Goal: Contribute content

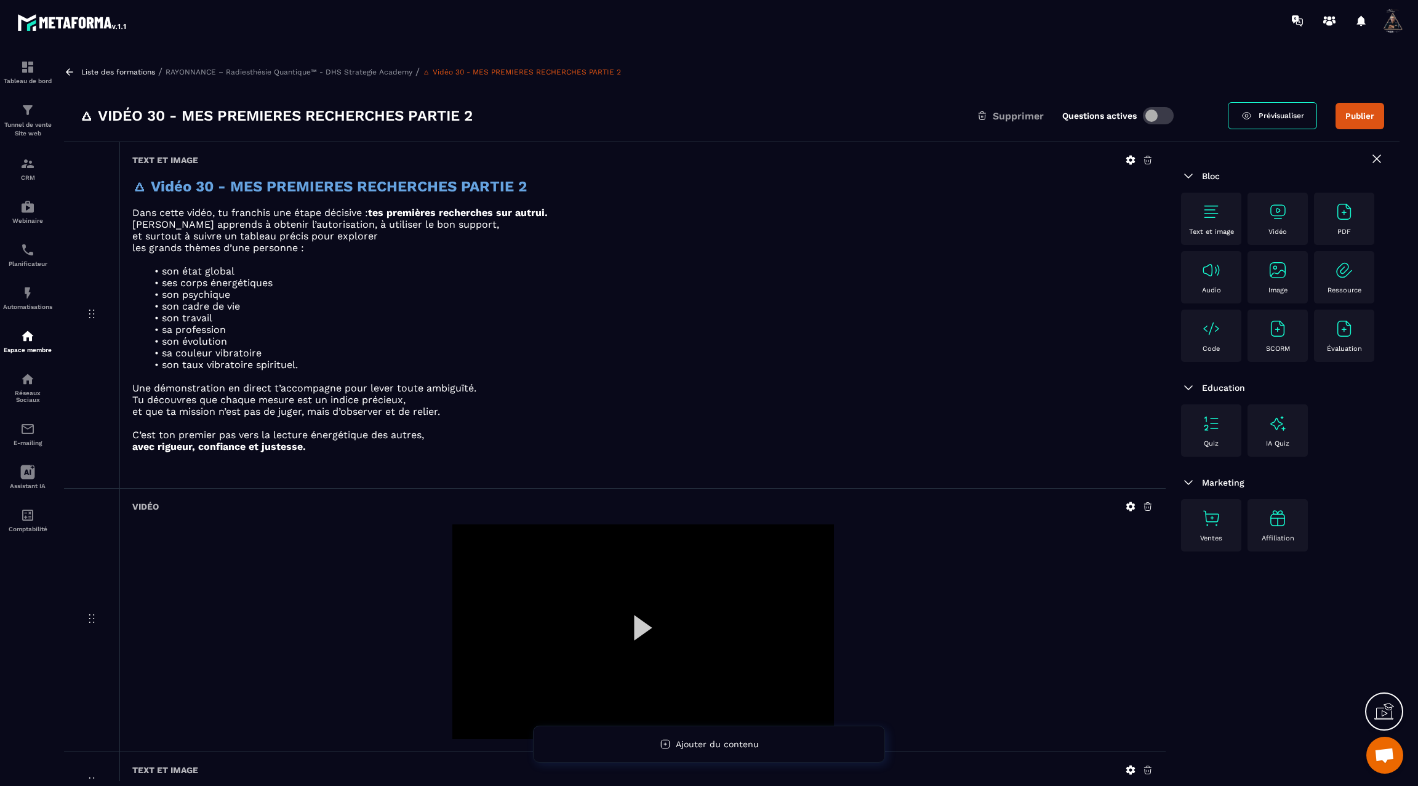
click at [640, 613] on div at bounding box center [644, 632] width 382 height 215
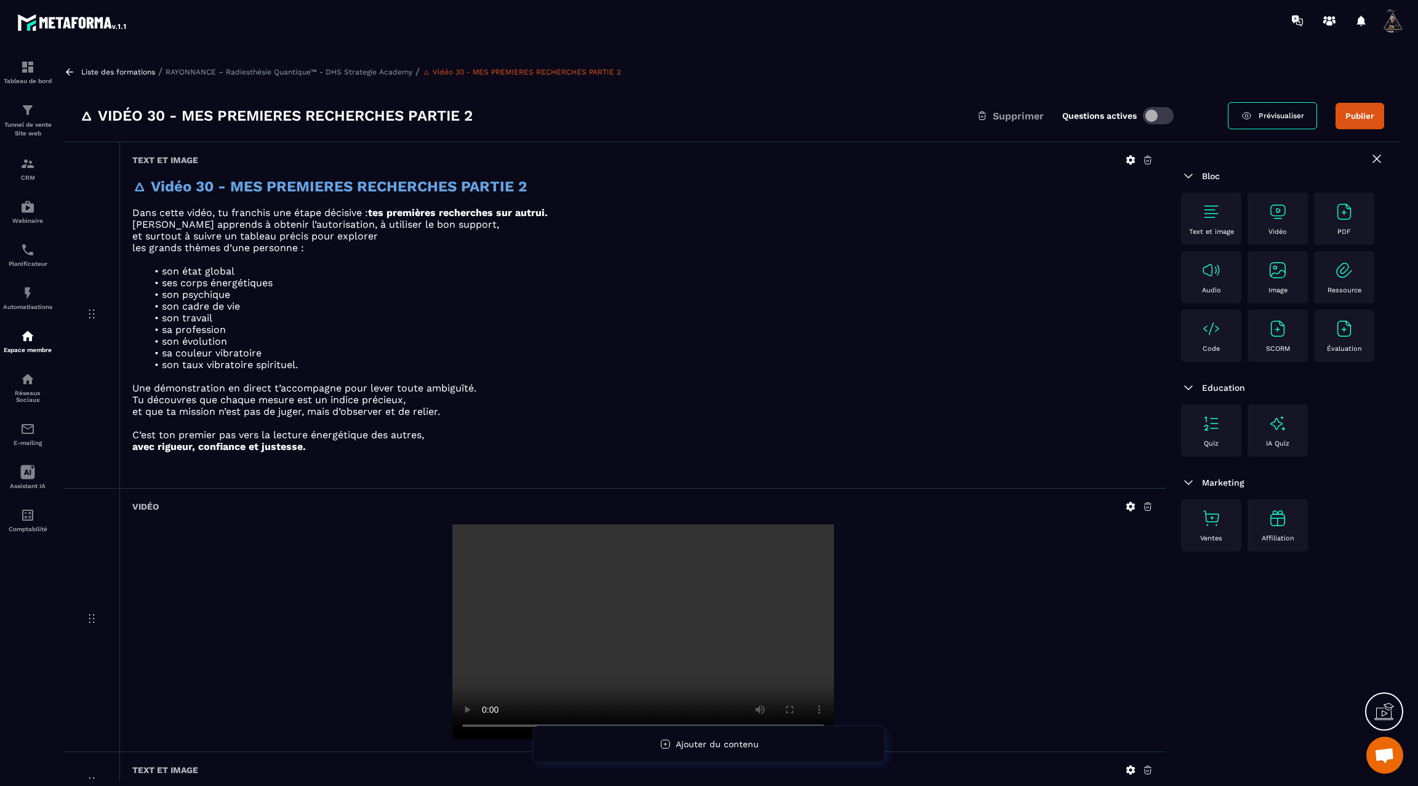
click at [1362, 115] on button "Publier" at bounding box center [1360, 116] width 49 height 26
click at [73, 69] on icon at bounding box center [69, 71] width 11 height 11
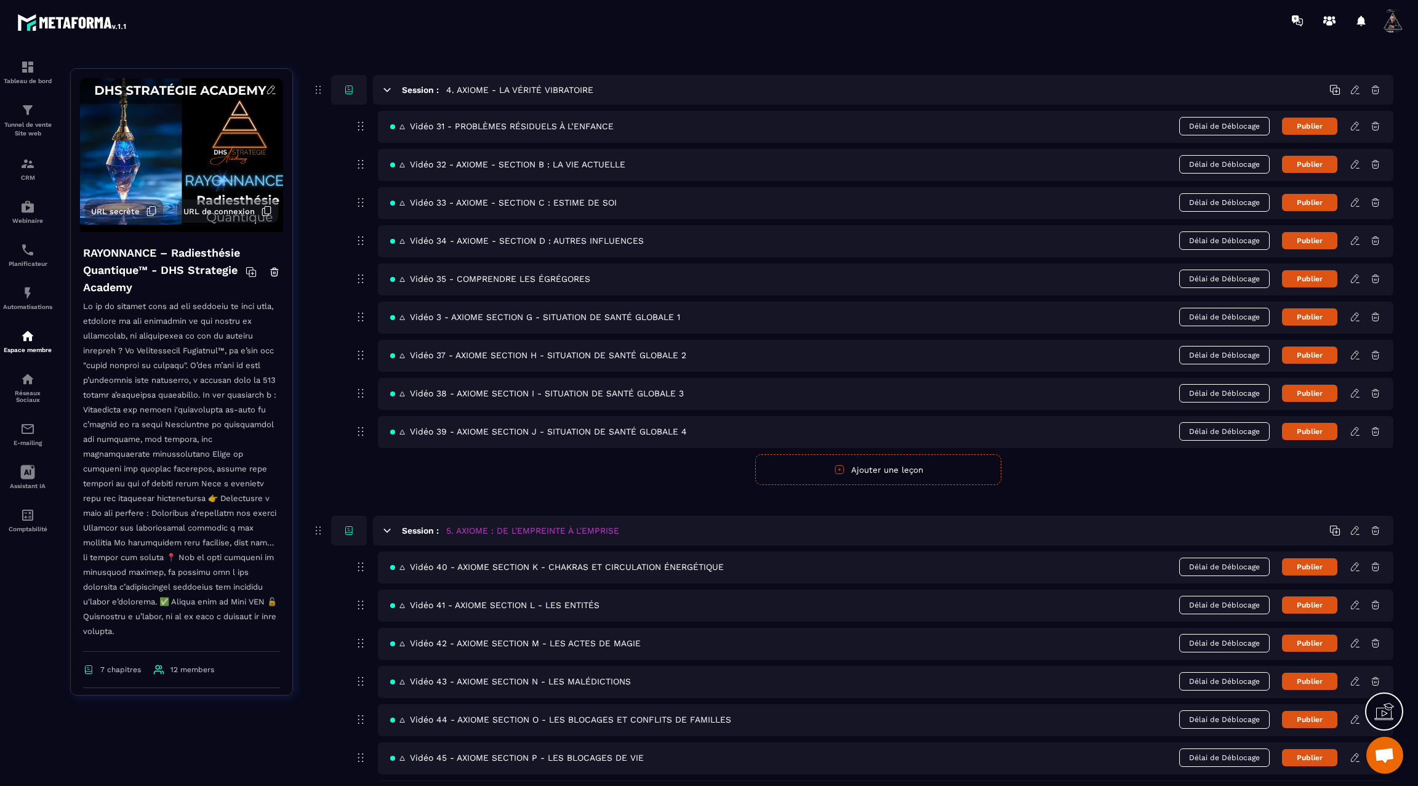
scroll to position [1518, 0]
